Goal: Navigation & Orientation: Find specific page/section

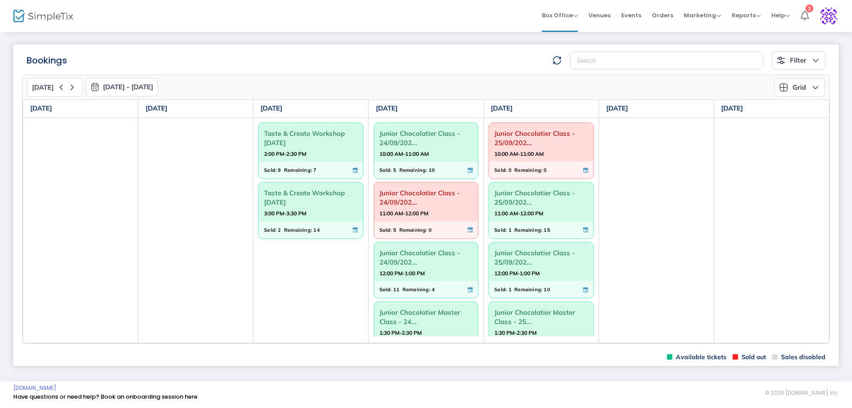
click at [804, 15] on icon at bounding box center [804, 16] width 8 height 10
